Goal: Find specific page/section: Find specific page/section

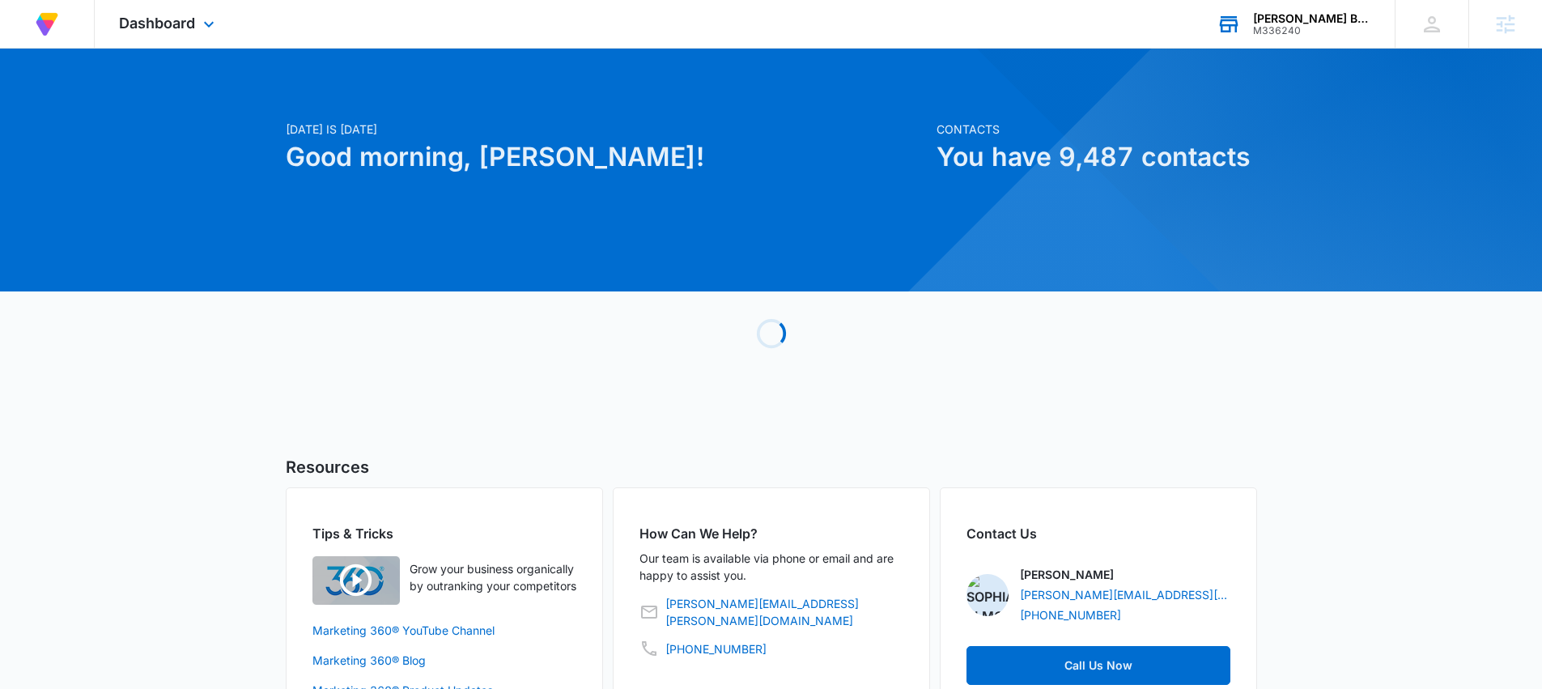
click at [1305, 25] on div "M336240" at bounding box center [1312, 30] width 118 height 11
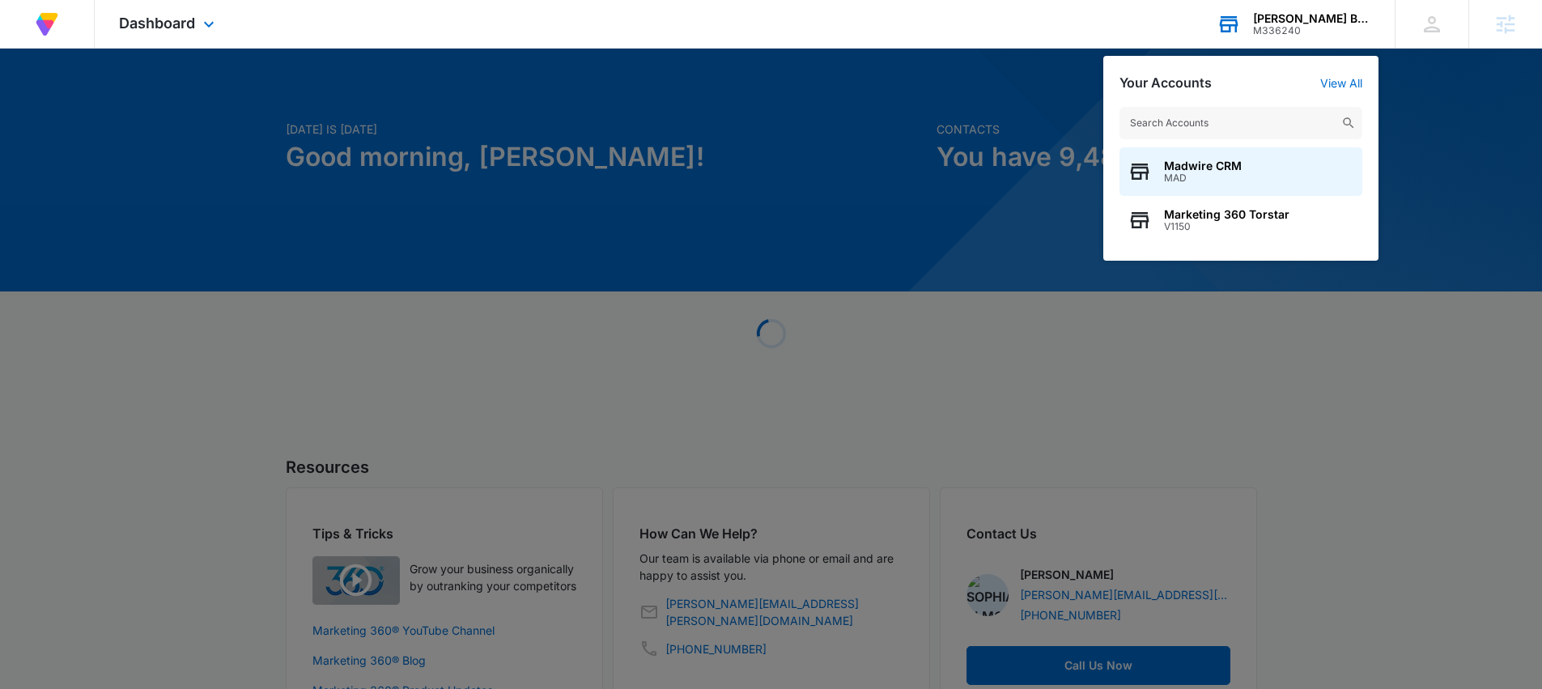
click at [1209, 117] on input "text" at bounding box center [1241, 123] width 243 height 32
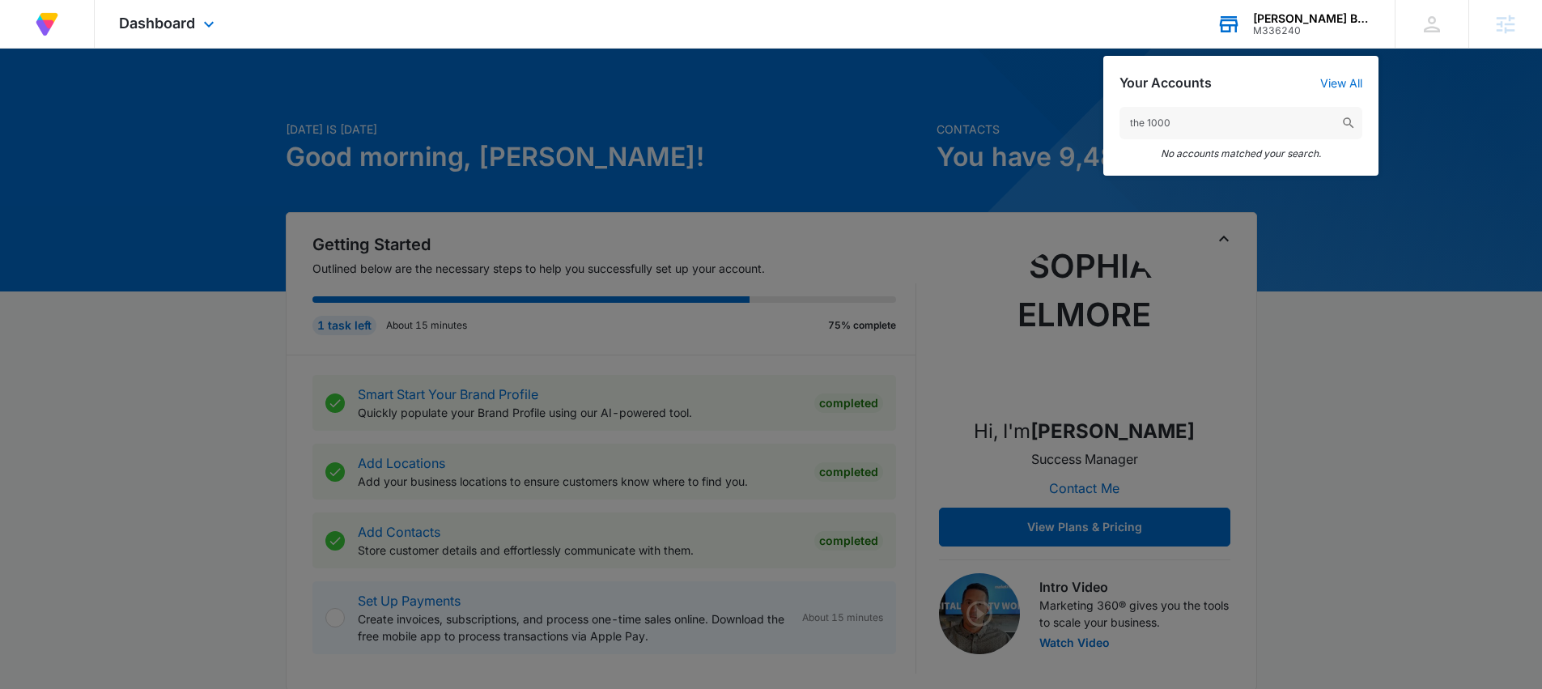
click at [1148, 122] on input "the 1000" at bounding box center [1241, 123] width 243 height 32
drag, startPoint x: 1149, startPoint y: 124, endPoint x: 1090, endPoint y: 117, distance: 59.5
click at [1090, 49] on nav "At Volusion, we work hard to foster a great work environment where everyone fee…" at bounding box center [771, 24] width 1542 height 49
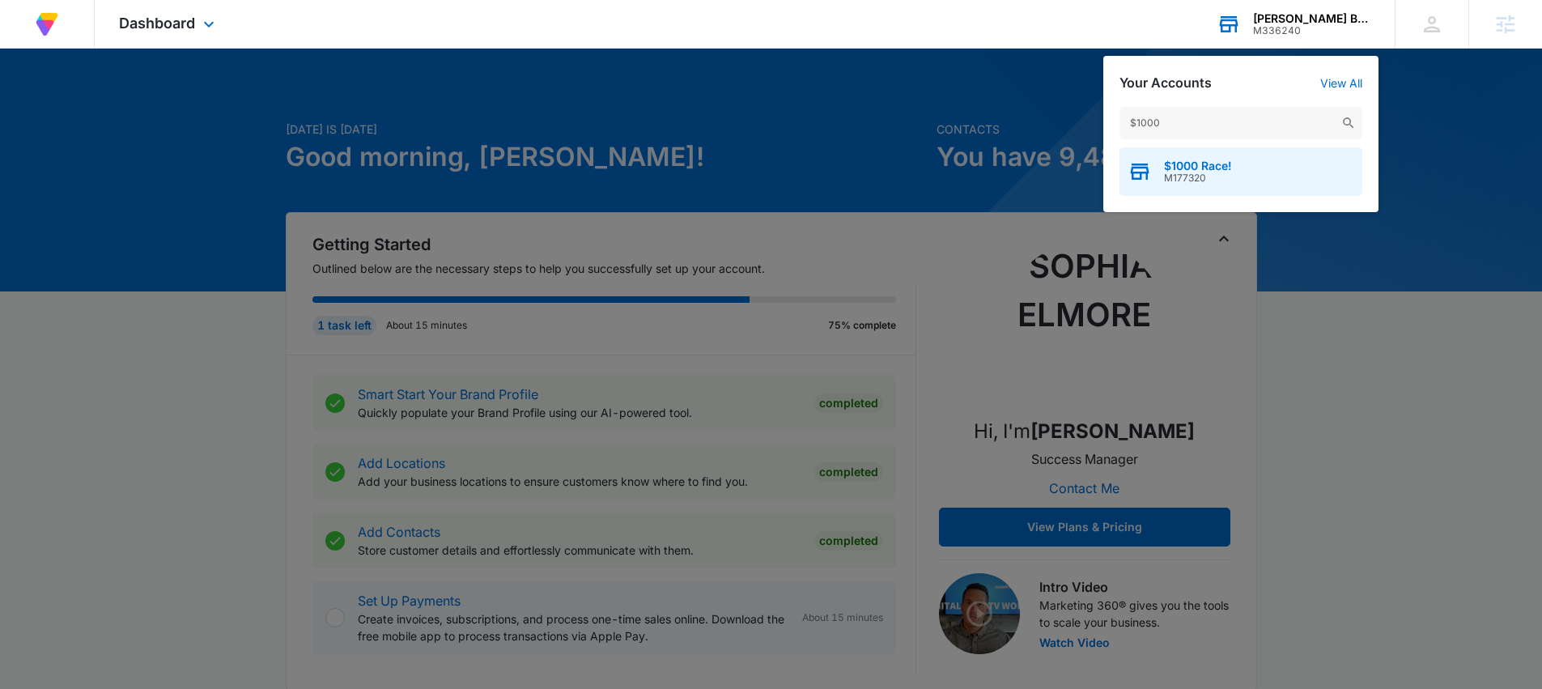
type input "$1000"
click at [1229, 168] on span "$1000 Race!" at bounding box center [1198, 166] width 68 height 13
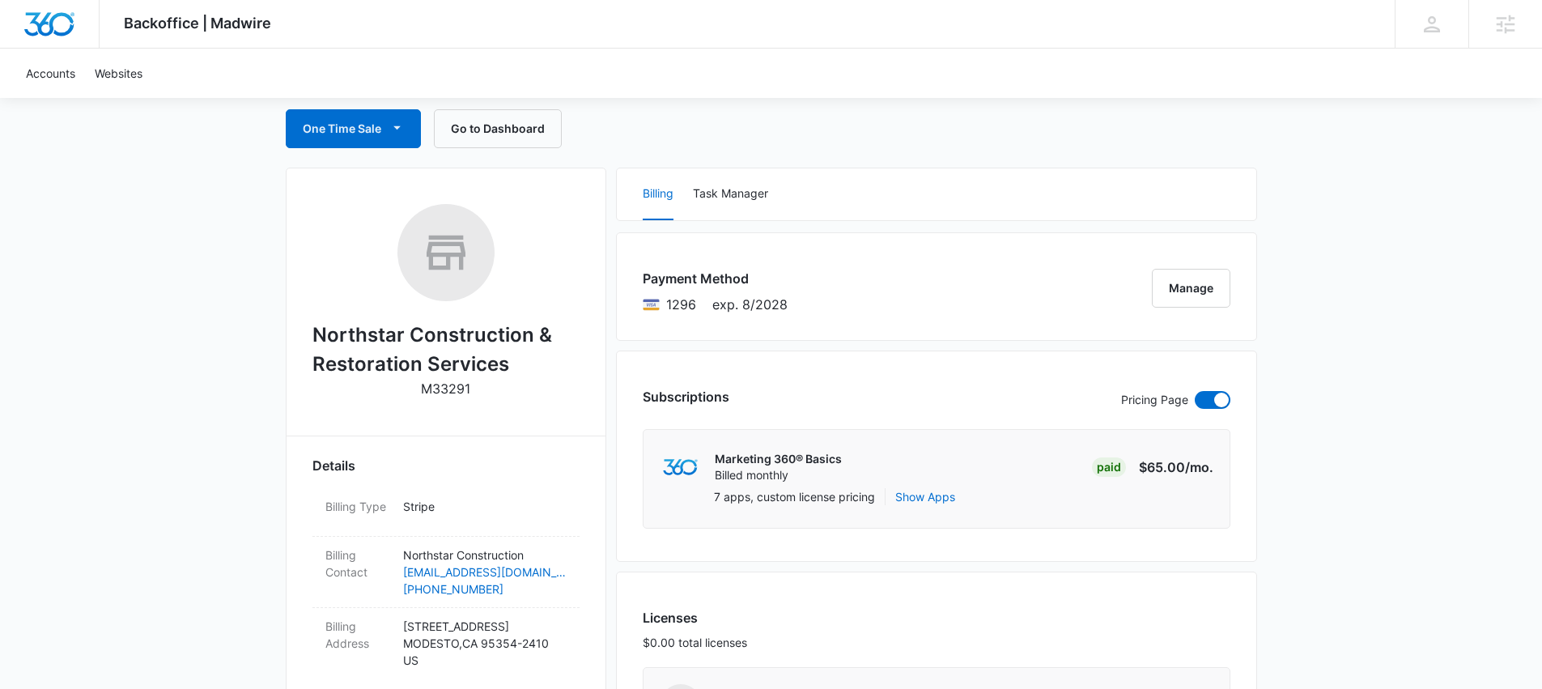
scroll to position [8, 0]
